Goal: Task Accomplishment & Management: Manage account settings

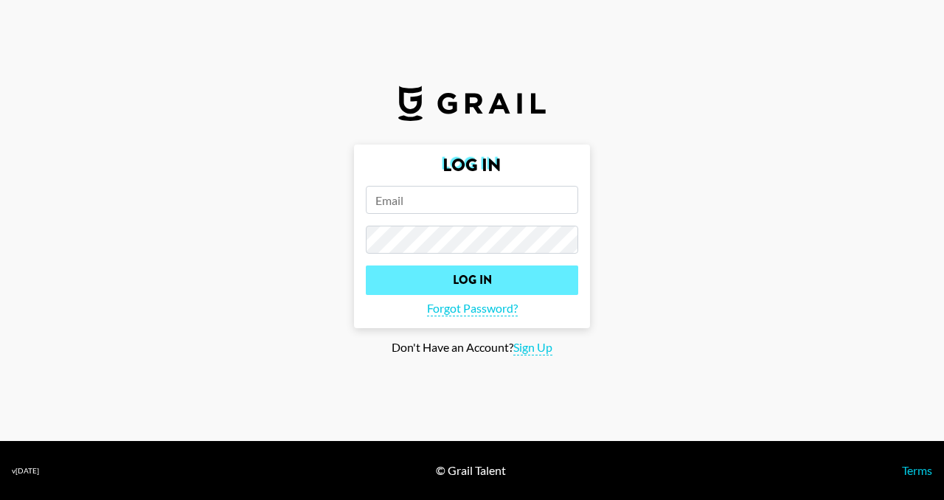
type input "[PERSON_NAME][EMAIL_ADDRESS][PERSON_NAME][DOMAIN_NAME]"
click at [516, 281] on input "Log In" at bounding box center [472, 279] width 212 height 29
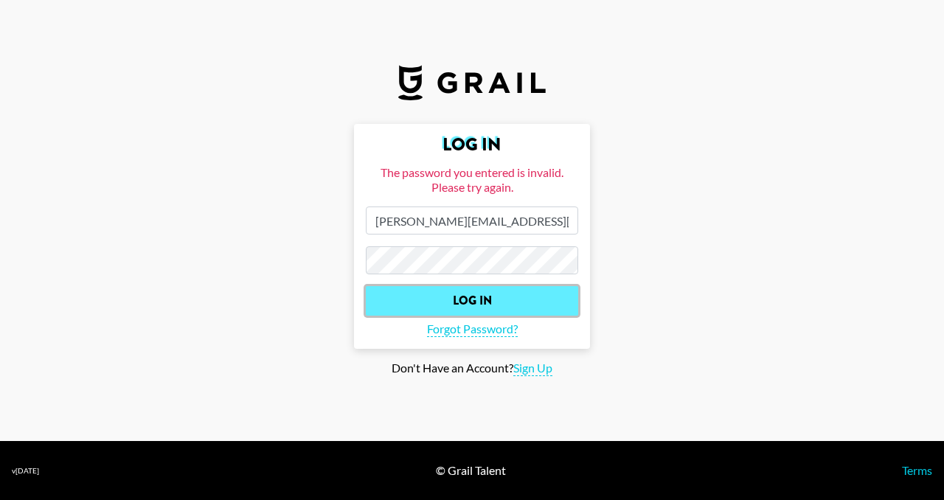
click at [504, 309] on input "Log In" at bounding box center [472, 300] width 212 height 29
click at [493, 299] on input "Log In" at bounding box center [472, 300] width 212 height 29
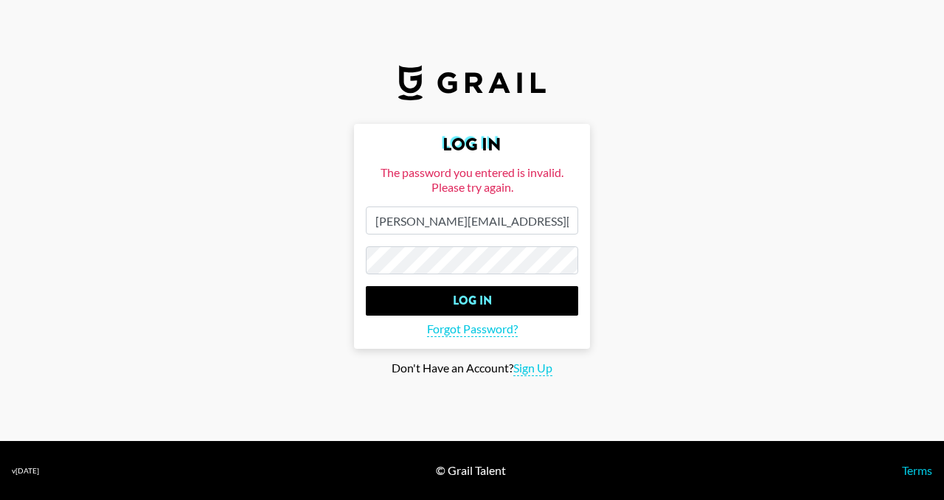
click at [594, 192] on main "Log In The password you entered is invalid. Please try again. [PERSON_NAME][EMA…" at bounding box center [472, 250] width 920 height 252
click at [445, 336] on span "Forgot Password?" at bounding box center [472, 329] width 91 height 15
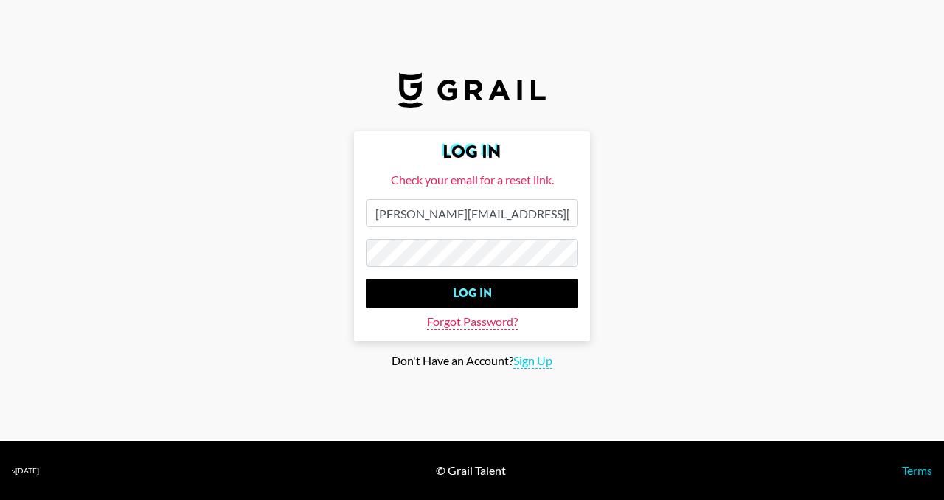
click at [451, 322] on span "Forgot Password?" at bounding box center [472, 321] width 91 height 15
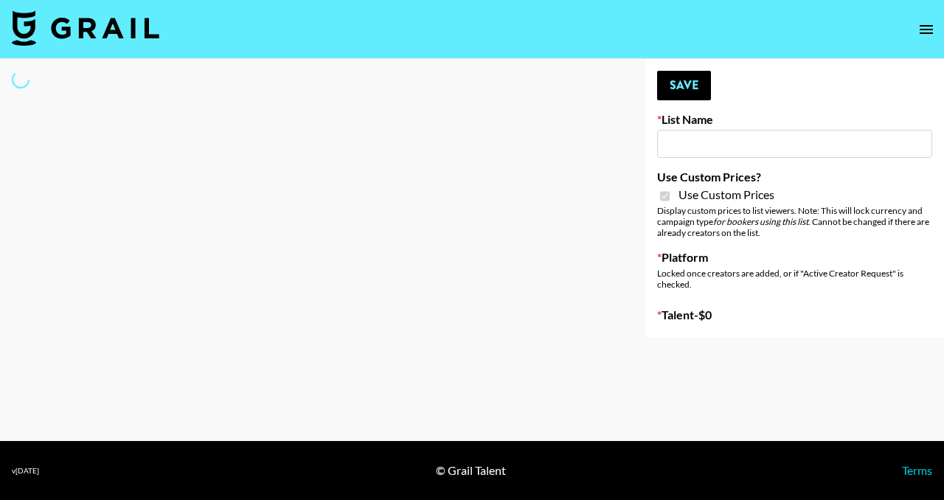
type input "Liquid Brands ([DATE])"
checkbox input "true"
select select "Brand"
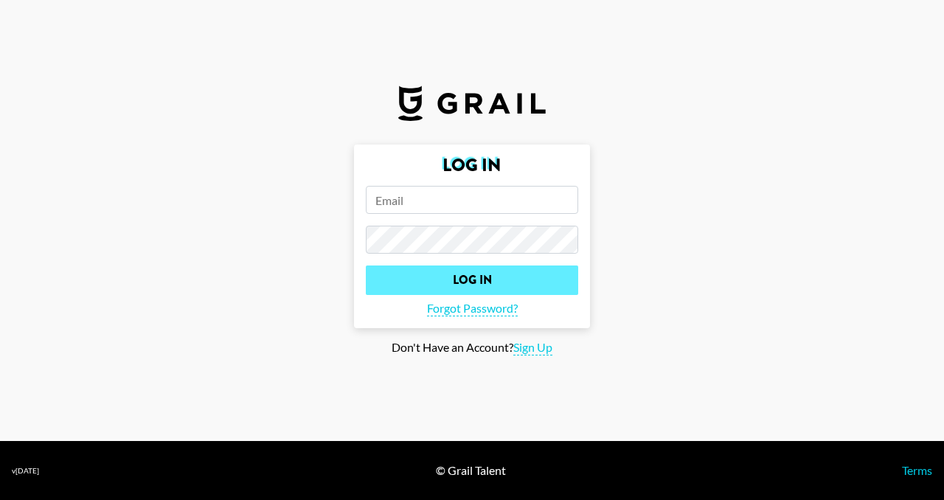
type input "[PERSON_NAME][EMAIL_ADDRESS][PERSON_NAME][DOMAIN_NAME]"
click at [466, 274] on input "Log In" at bounding box center [472, 279] width 212 height 29
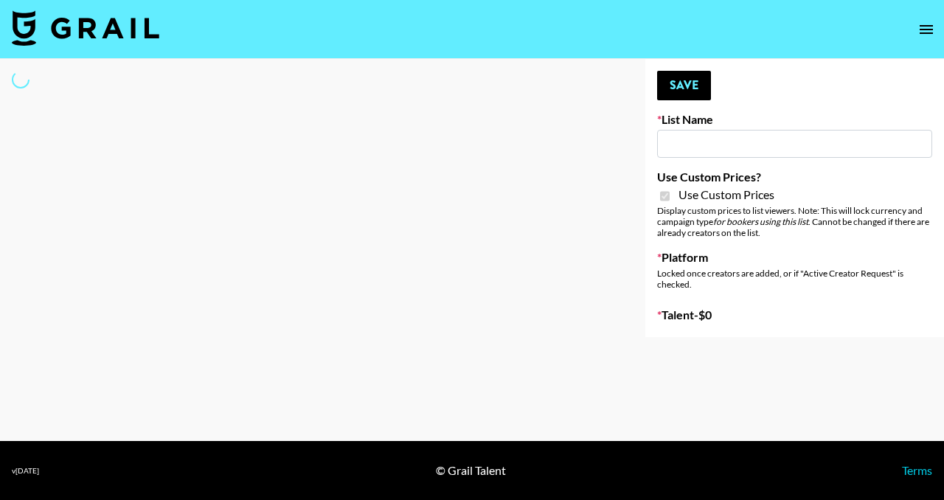
type input "Hume IG (19th Aug)"
checkbox input "true"
select select "Brand"
type input "Khiels (19th Aug)"
checkbox input "true"
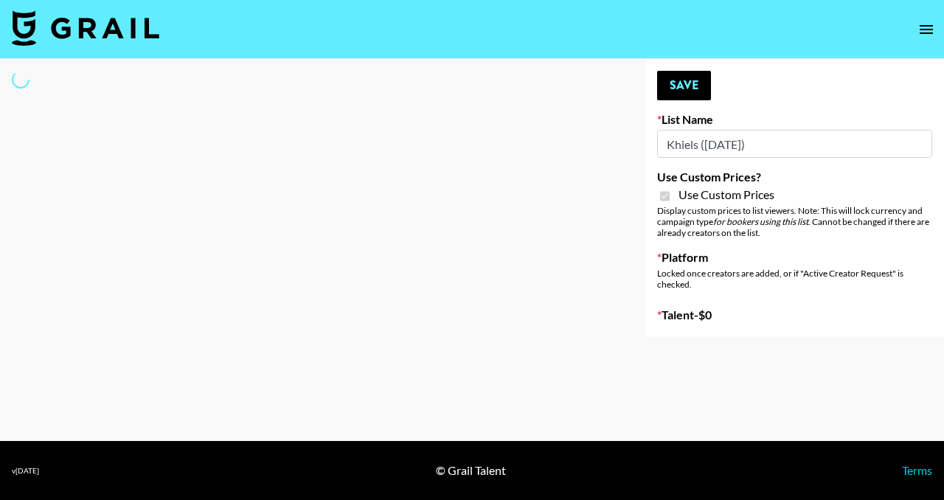
select select "Brand"
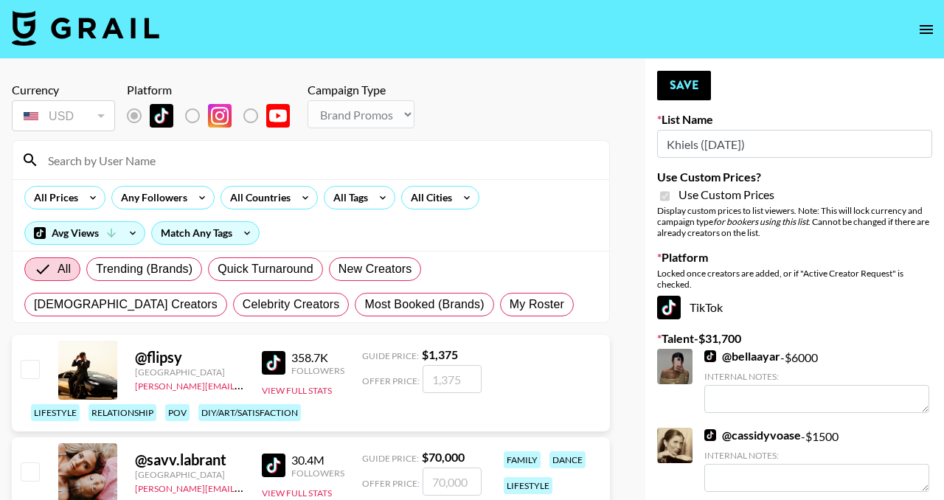
click at [331, 154] on input at bounding box center [319, 160] width 561 height 24
